Goal: Check status: Check status

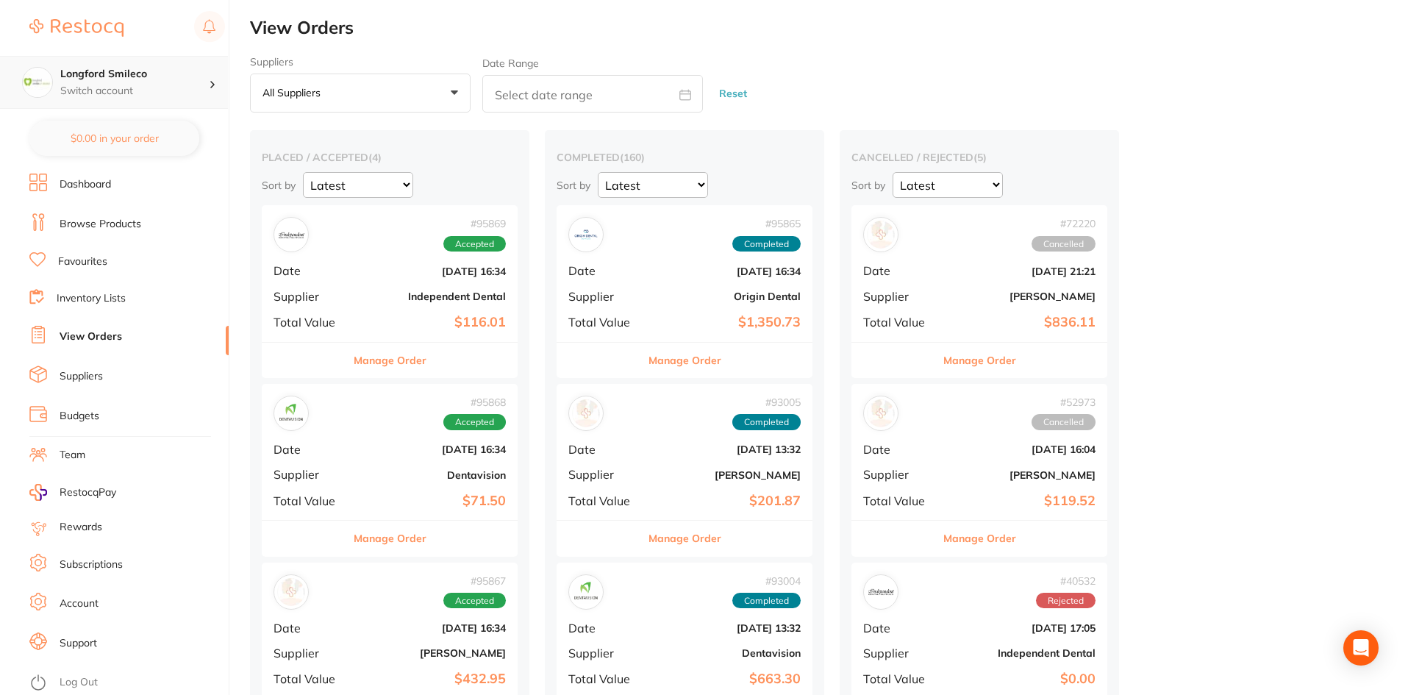
click at [106, 84] on p "Switch account" at bounding box center [134, 91] width 148 height 15
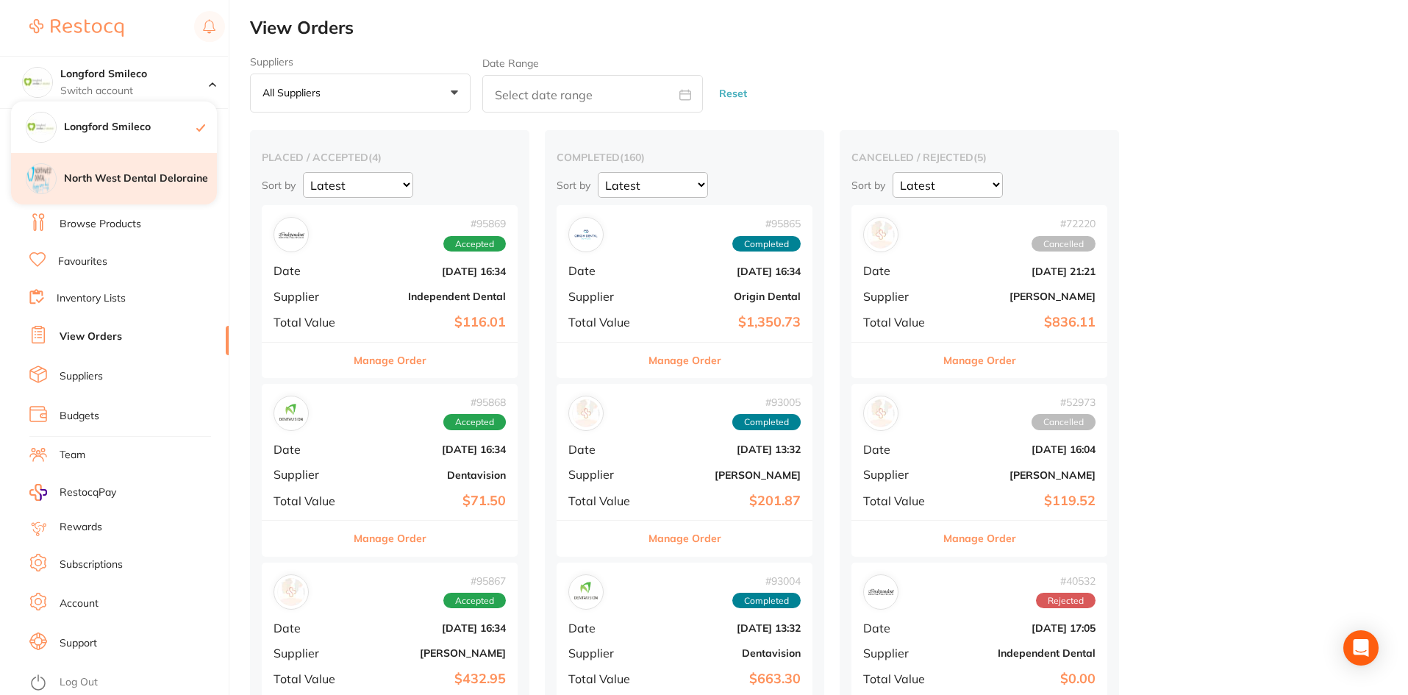
click at [113, 184] on h4 "North West Dental Deloraine" at bounding box center [140, 178] width 153 height 15
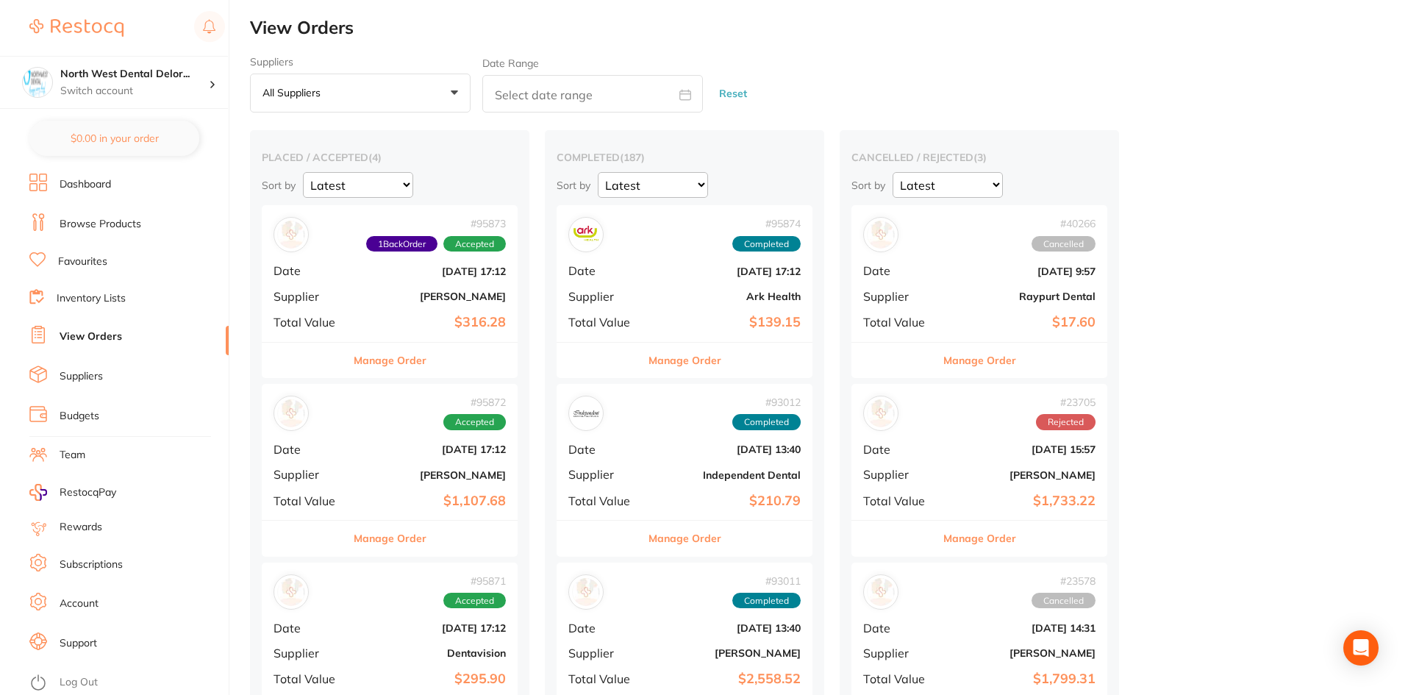
click at [998, 456] on div "# 23705 Rejected Date Dec 5 2023, 15:57 Supplier Henry Schein Halas Total Value…" at bounding box center [979, 452] width 256 height 136
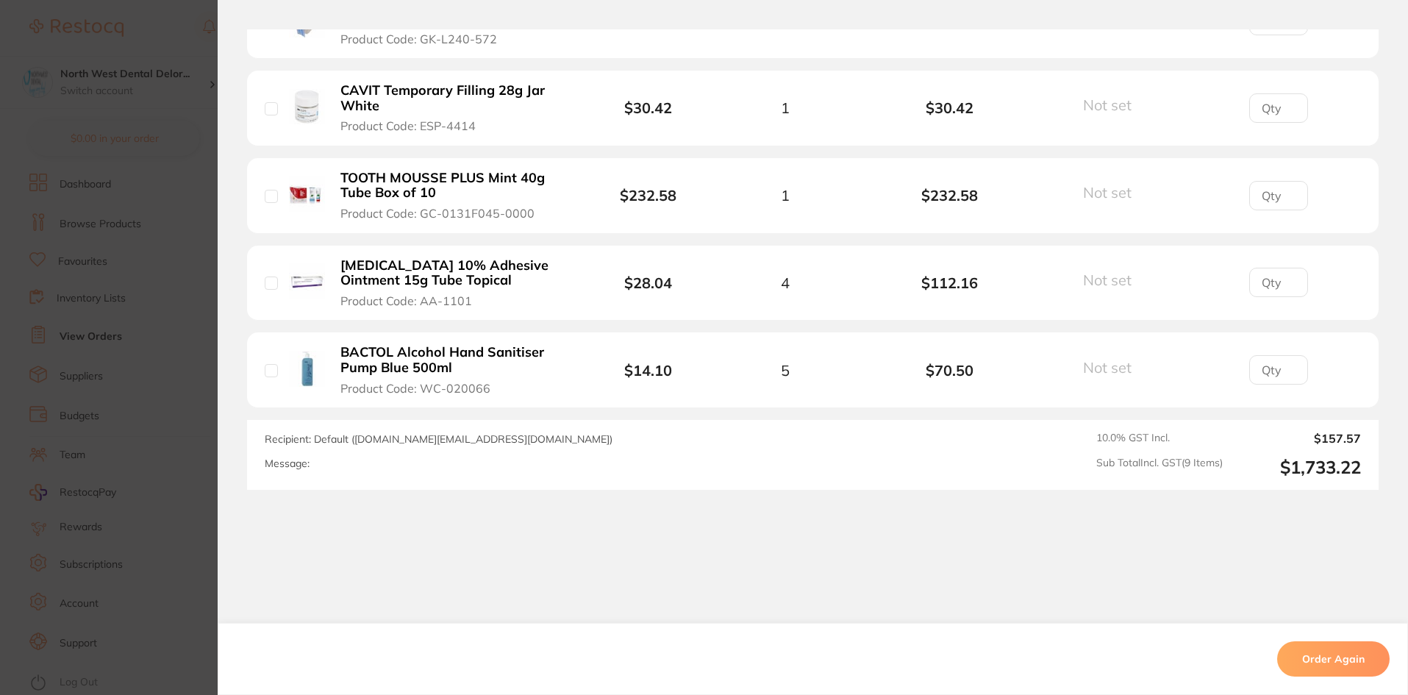
scroll to position [662, 0]
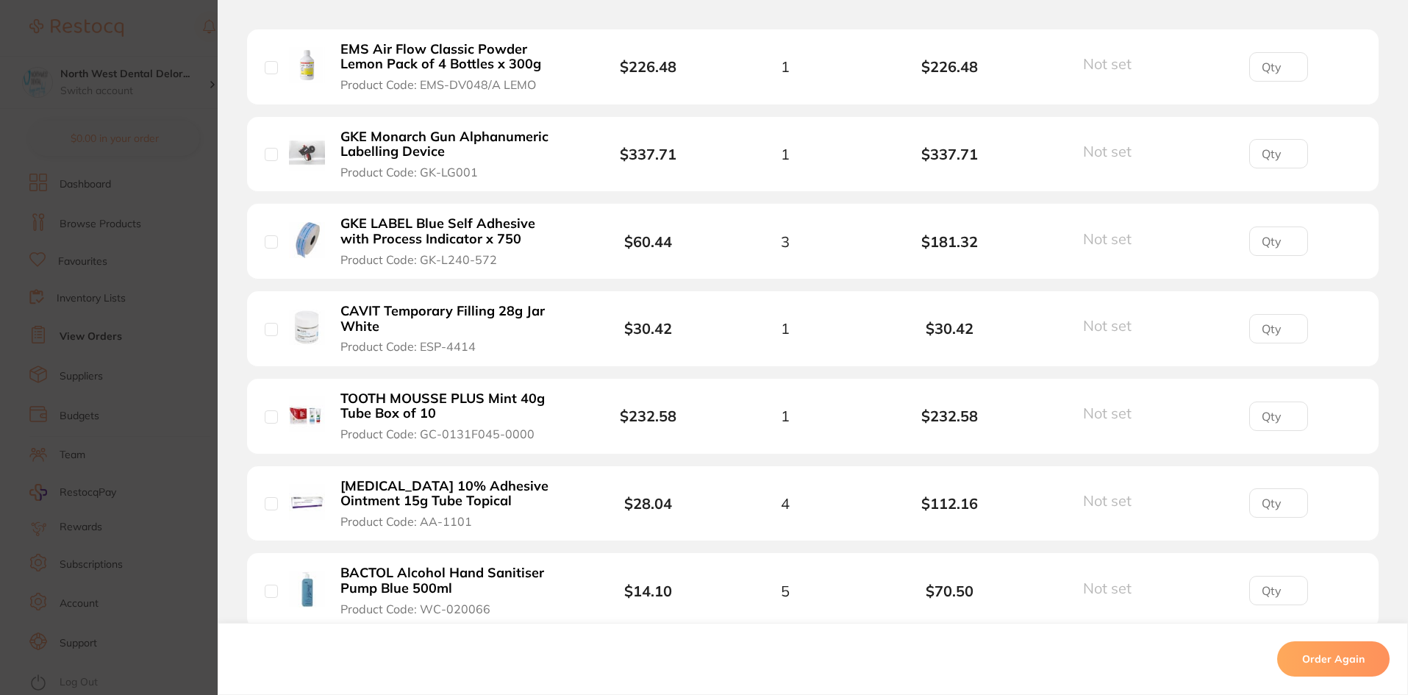
click at [89, 409] on section "Order ID: Restocq- 23705 Order Information Rejected Order Order Date Dec 5 2023…" at bounding box center [704, 347] width 1408 height 695
